Goal: Information Seeking & Learning: Learn about a topic

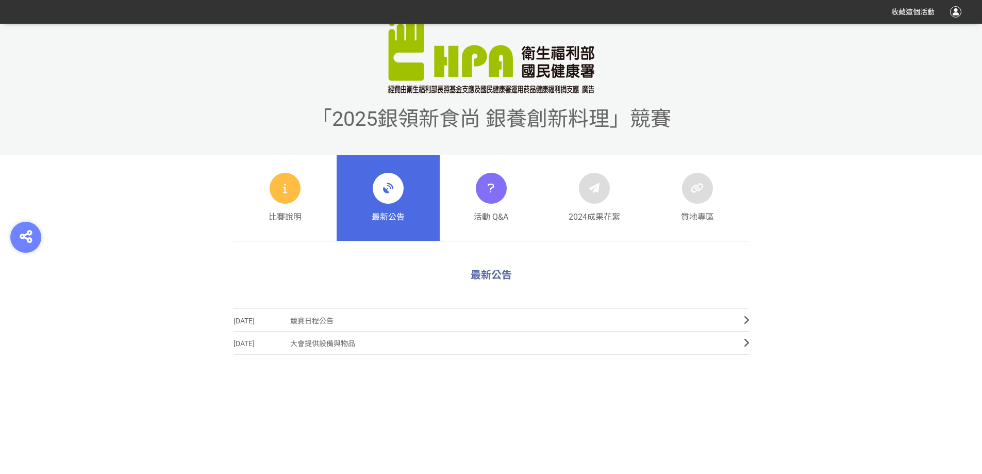
click at [391, 201] on div at bounding box center [388, 188] width 31 height 31
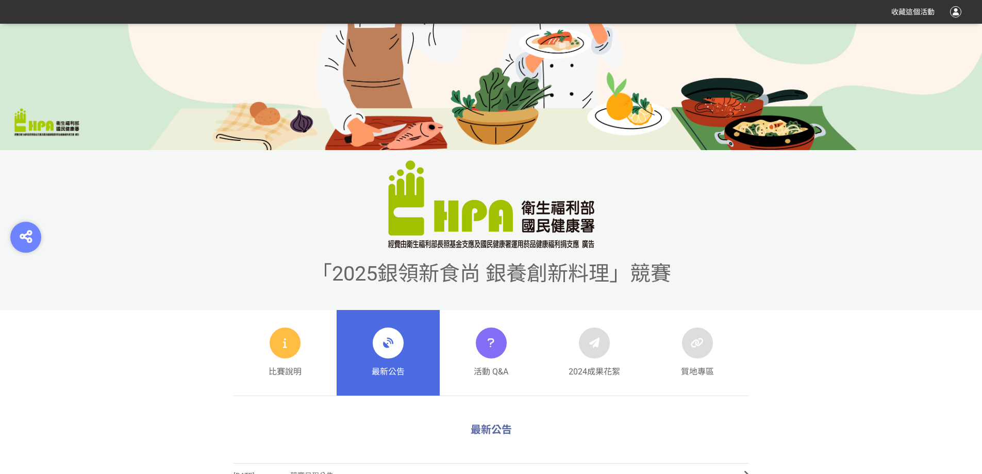
scroll to position [412, 0]
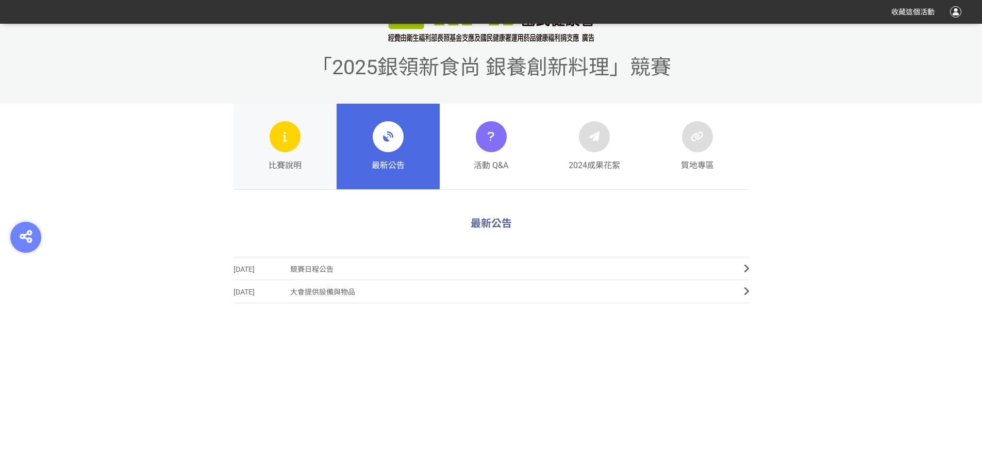
click at [257, 145] on link "比賽說明" at bounding box center [285, 147] width 103 height 86
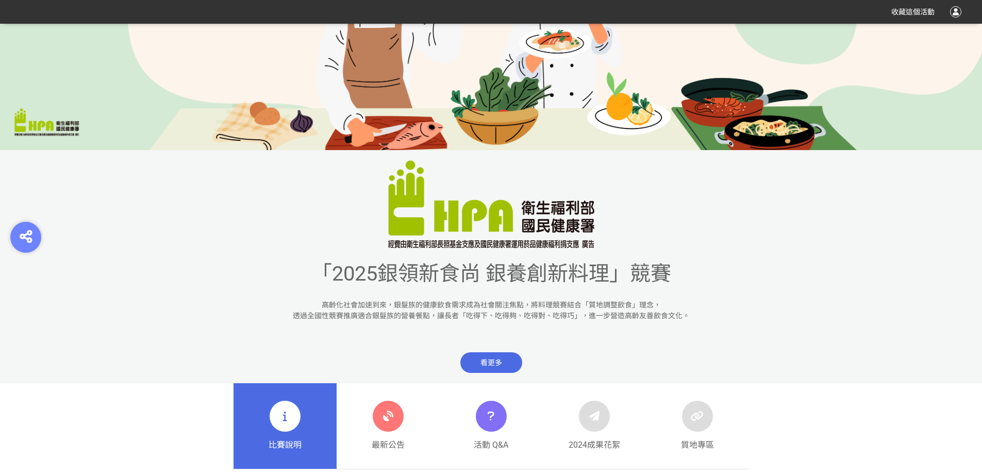
scroll to position [412, 0]
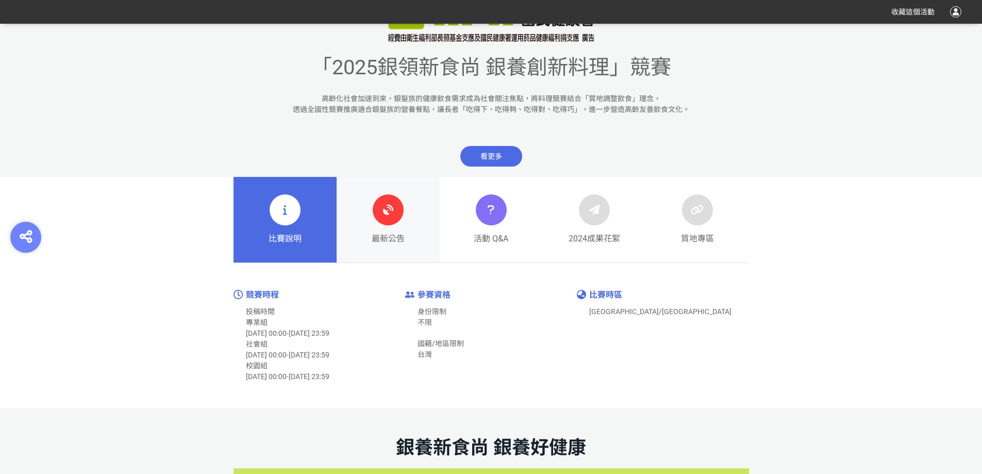
click at [385, 232] on span "最新公告" at bounding box center [388, 238] width 33 height 12
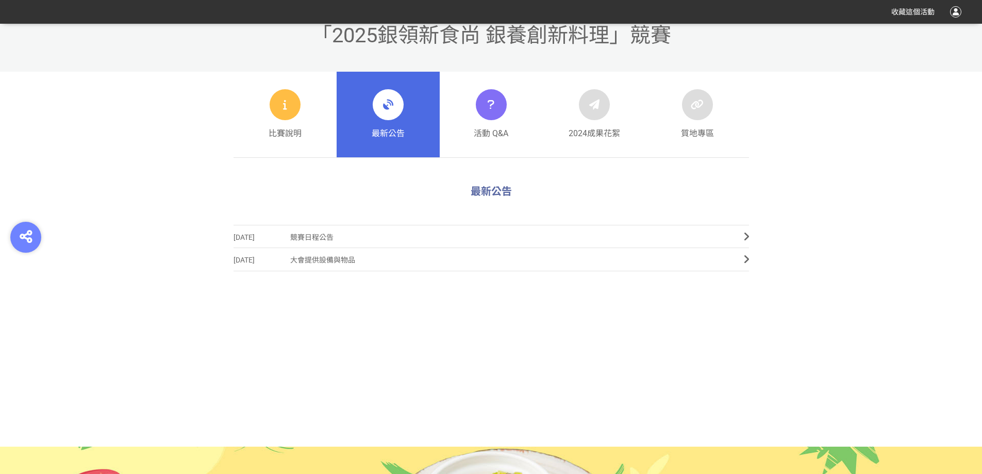
scroll to position [516, 0]
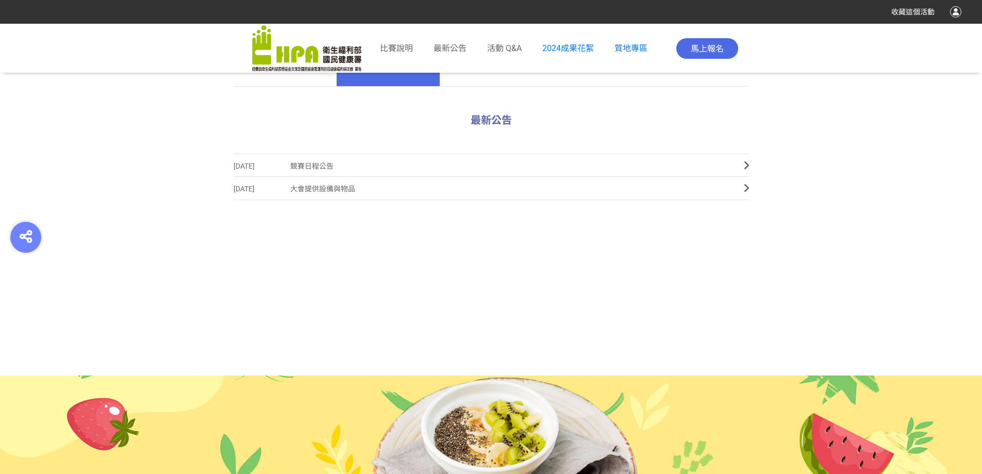
click at [267, 56] on img at bounding box center [306, 48] width 109 height 46
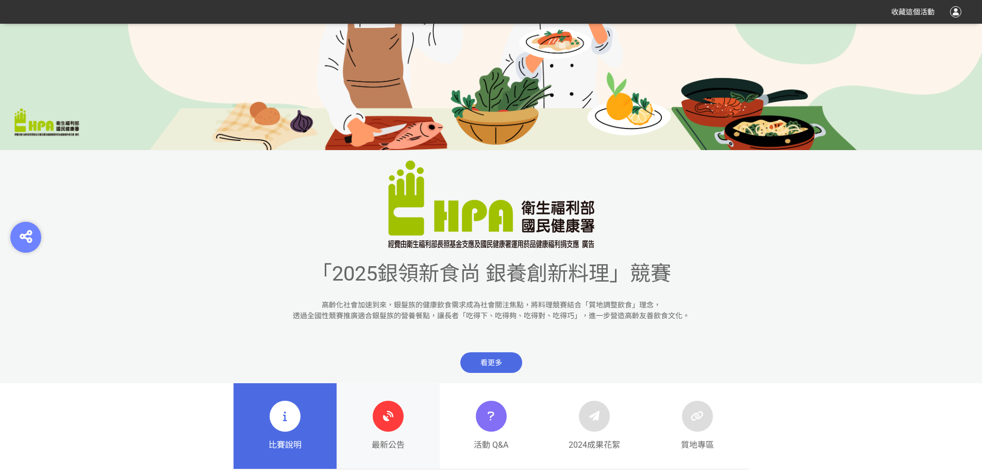
click at [381, 402] on div "最新公告" at bounding box center [388, 426] width 33 height 51
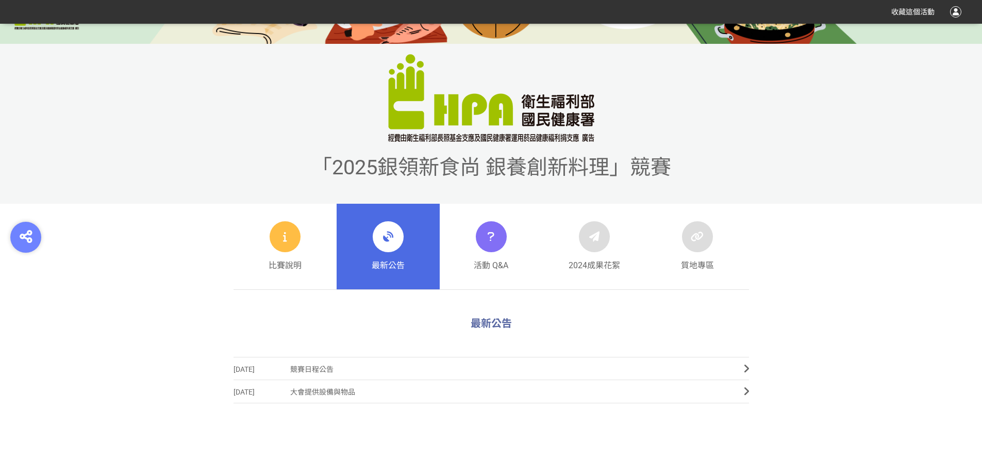
scroll to position [412, 0]
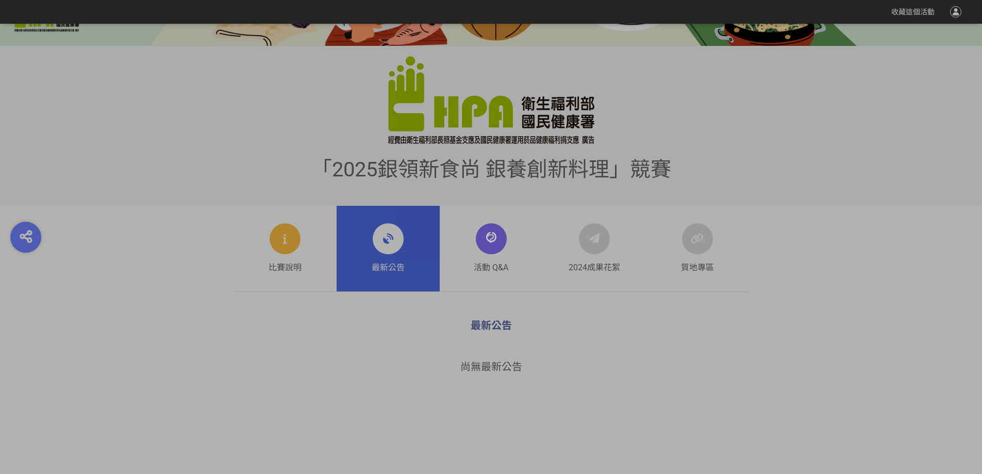
scroll to position [412, 0]
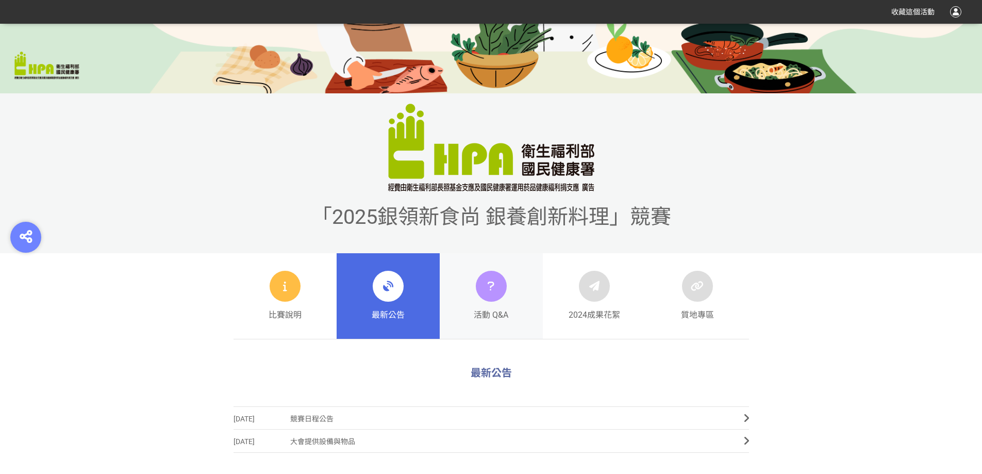
scroll to position [309, 0]
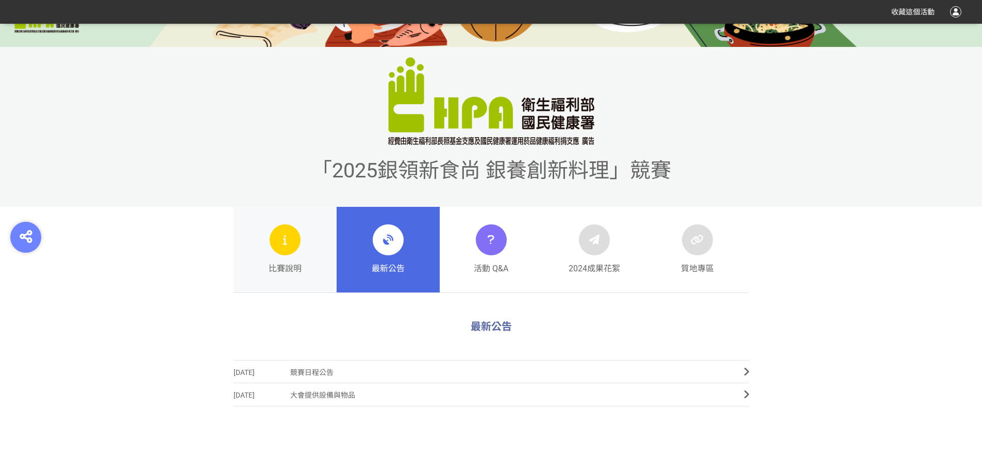
click at [296, 256] on div "比賽說明" at bounding box center [285, 249] width 33 height 51
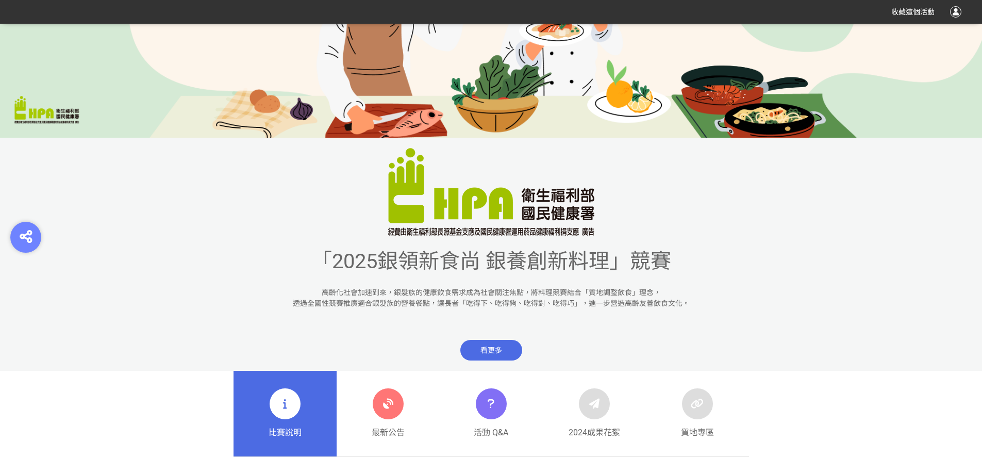
scroll to position [412, 0]
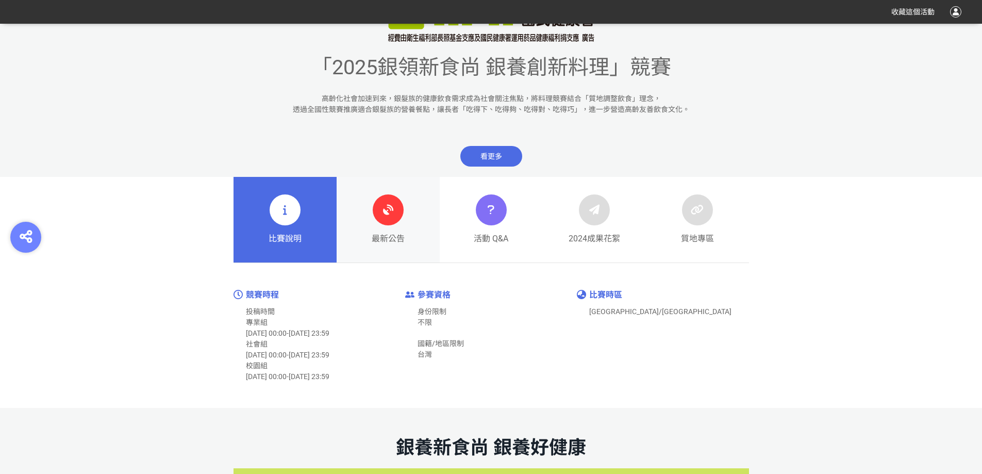
click at [389, 234] on span "最新公告" at bounding box center [388, 238] width 33 height 12
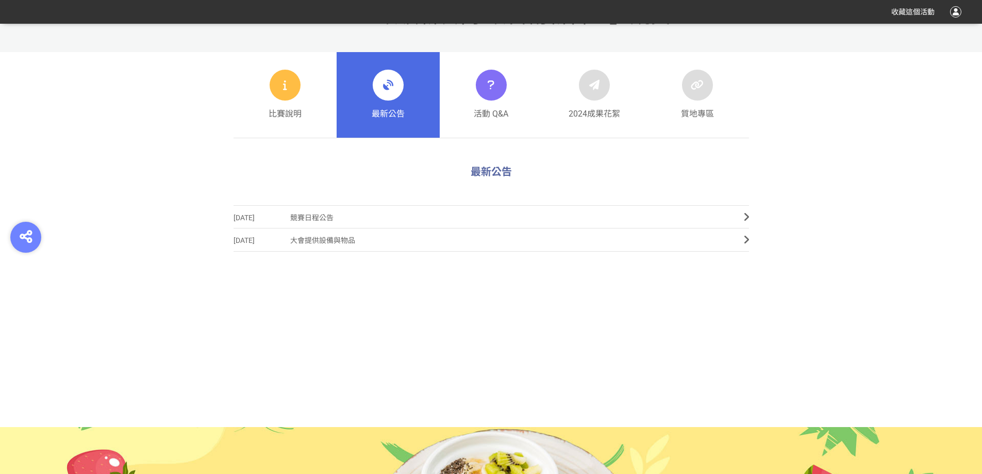
scroll to position [357, 0]
